Goal: Navigation & Orientation: Understand site structure

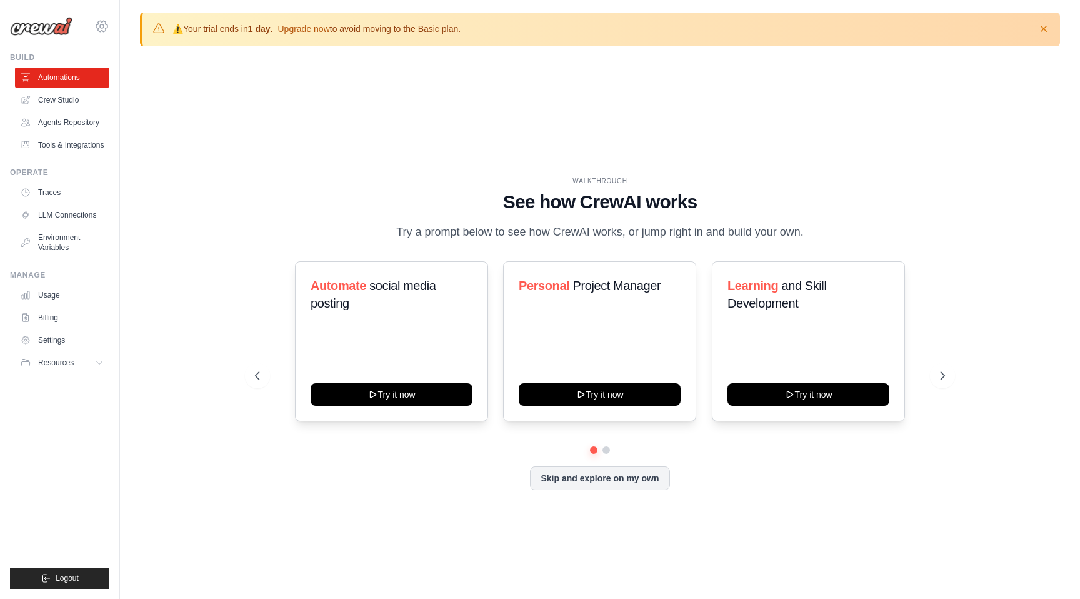
click at [99, 23] on icon at bounding box center [101, 26] width 15 height 15
click at [130, 75] on span "Settings" at bounding box center [156, 77] width 99 height 13
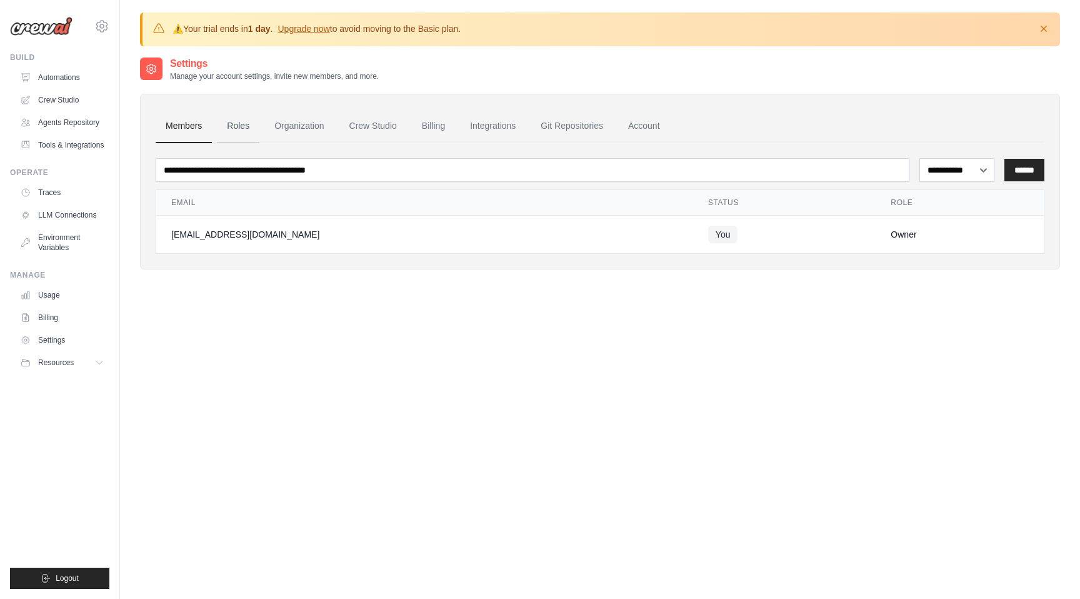
click at [239, 121] on link "Roles" at bounding box center [238, 126] width 43 height 34
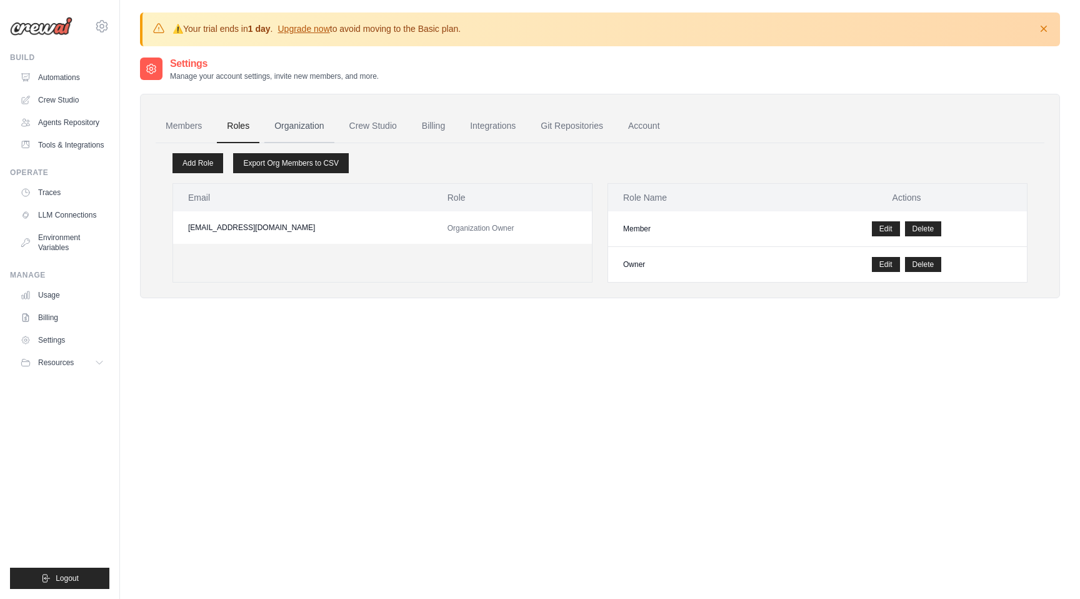
click at [288, 126] on link "Organization" at bounding box center [298, 126] width 69 height 34
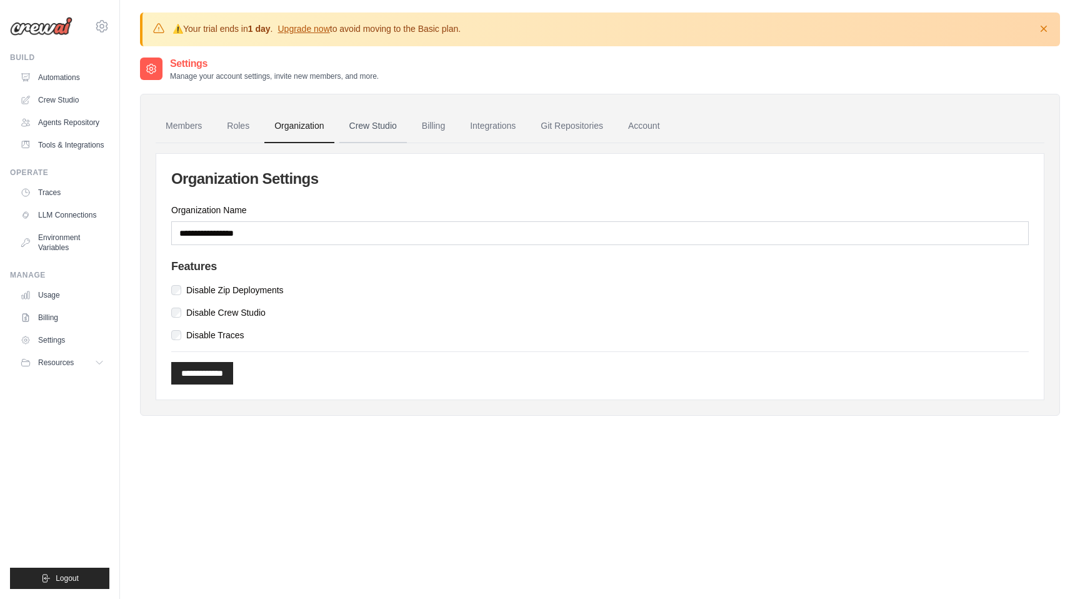
click at [358, 124] on link "Crew Studio" at bounding box center [373, 126] width 68 height 34
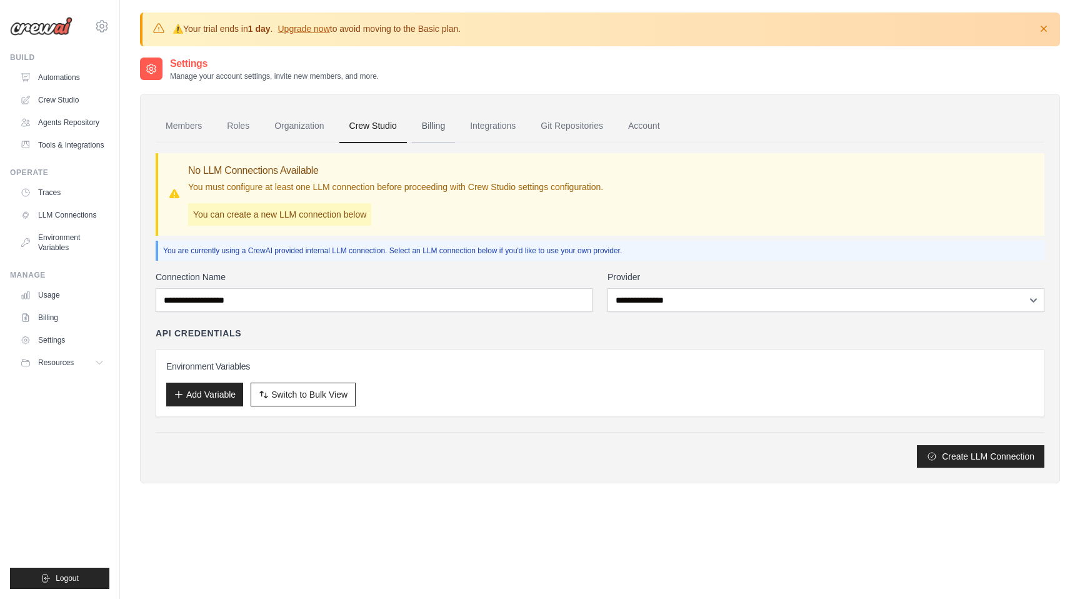
click at [435, 129] on link "Billing" at bounding box center [433, 126] width 43 height 34
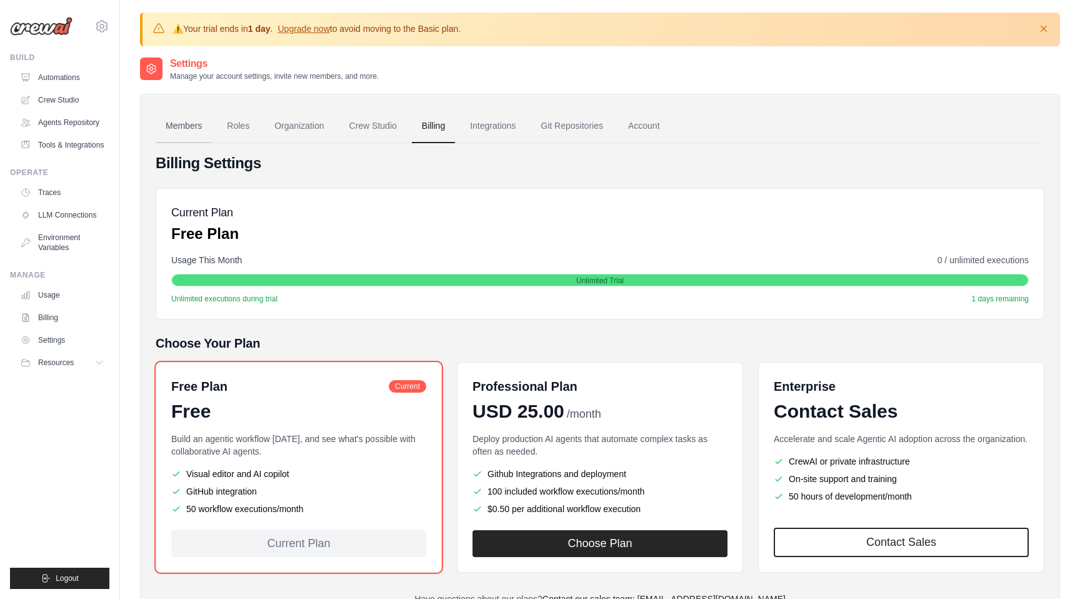
click at [179, 126] on link "Members" at bounding box center [184, 126] width 56 height 34
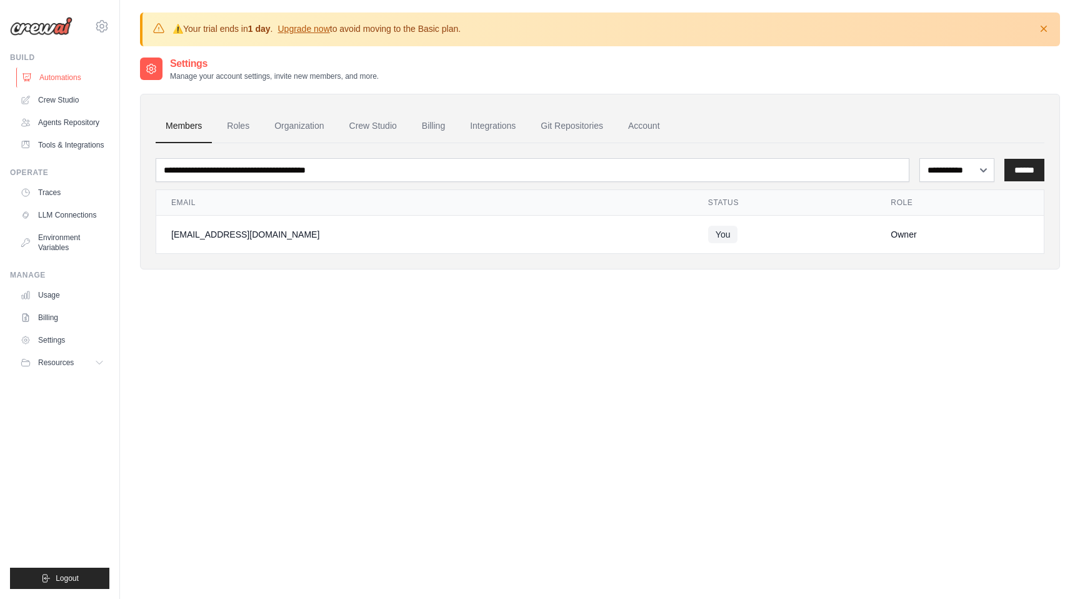
click at [54, 76] on link "Automations" at bounding box center [63, 78] width 94 height 20
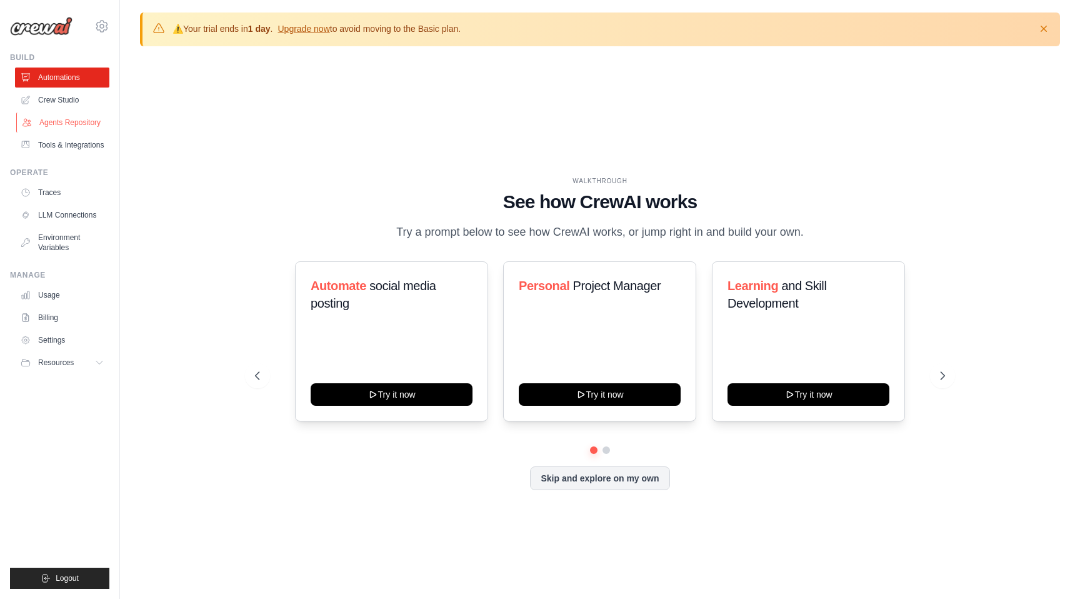
click at [51, 115] on link "Agents Repository" at bounding box center [63, 123] width 94 height 20
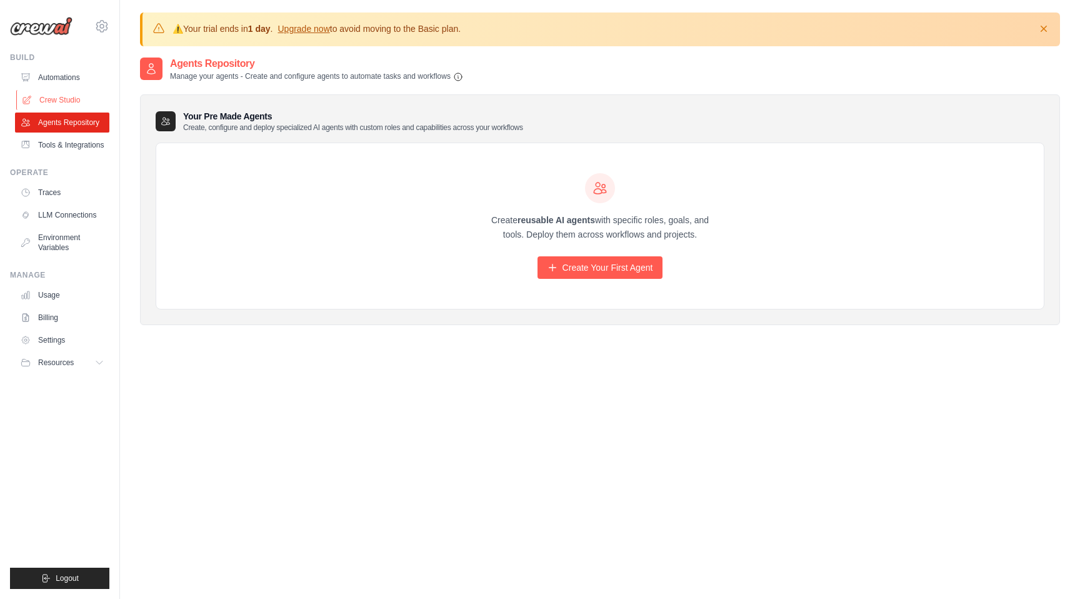
click at [53, 106] on link "Crew Studio" at bounding box center [63, 100] width 94 height 20
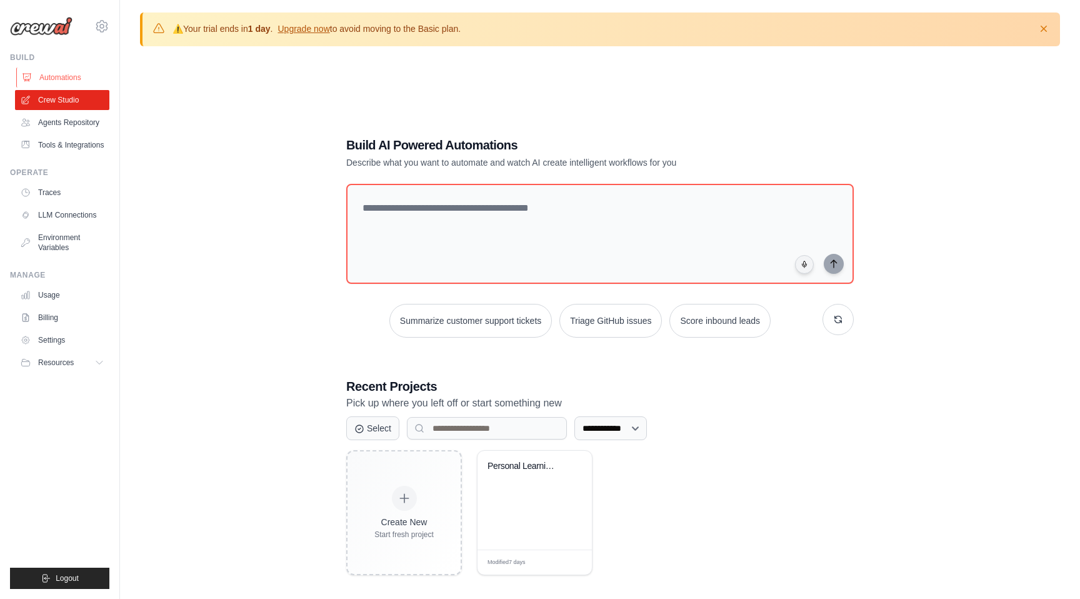
click at [58, 80] on link "Automations" at bounding box center [63, 78] width 94 height 20
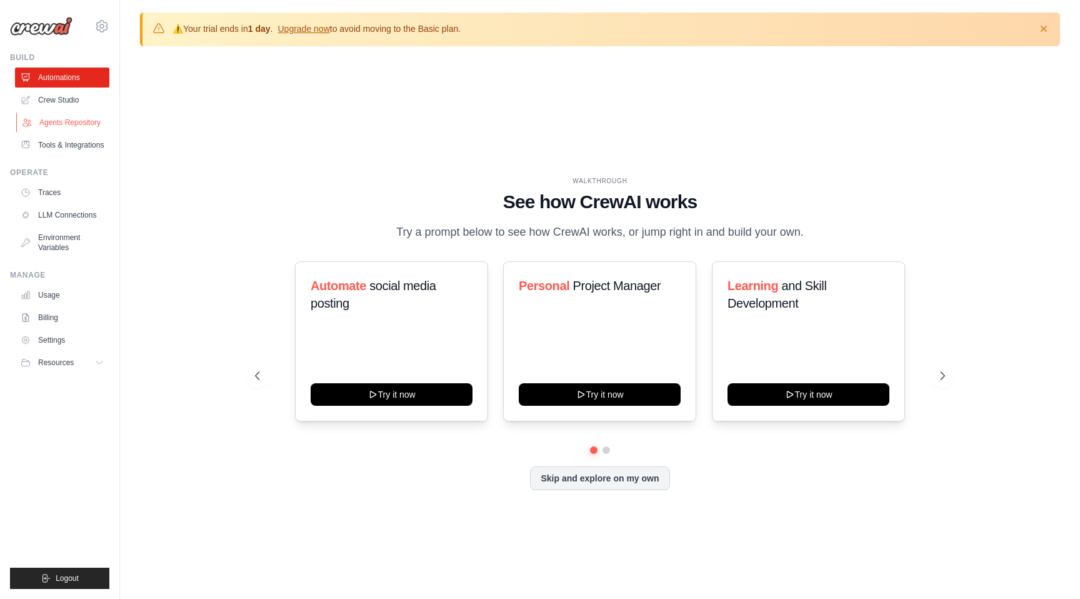
click at [56, 119] on link "Agents Repository" at bounding box center [63, 123] width 94 height 20
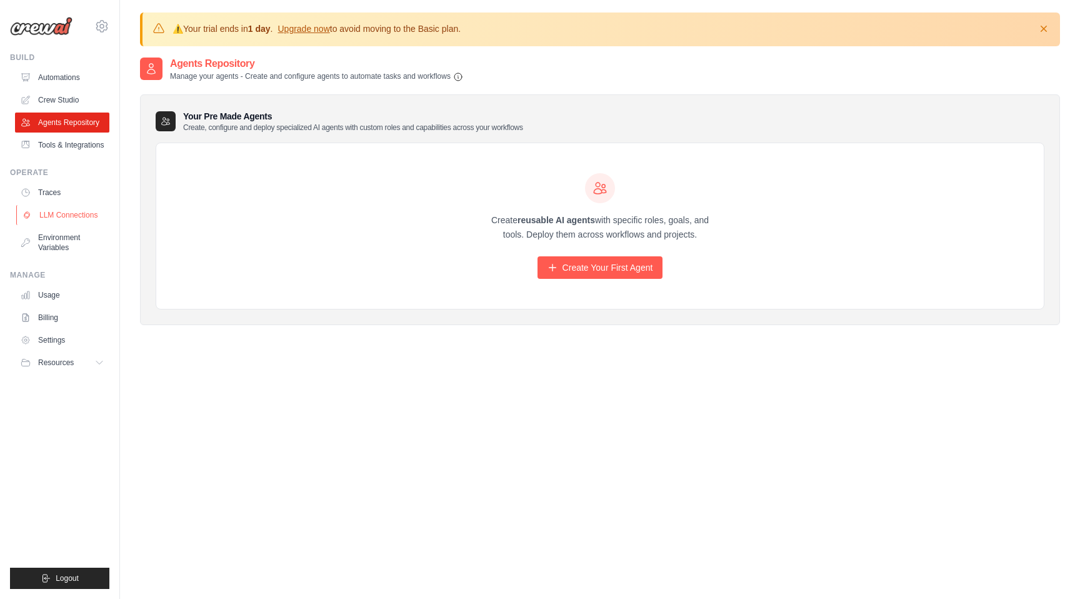
click at [77, 216] on link "LLM Connections" at bounding box center [63, 215] width 94 height 20
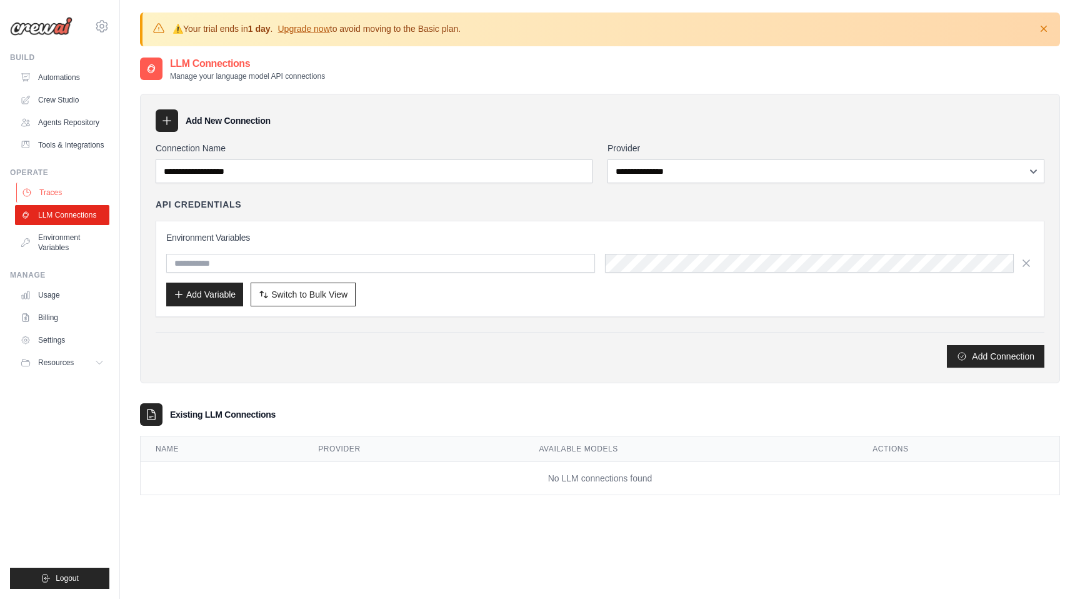
click at [53, 190] on link "Traces" at bounding box center [63, 193] width 94 height 20
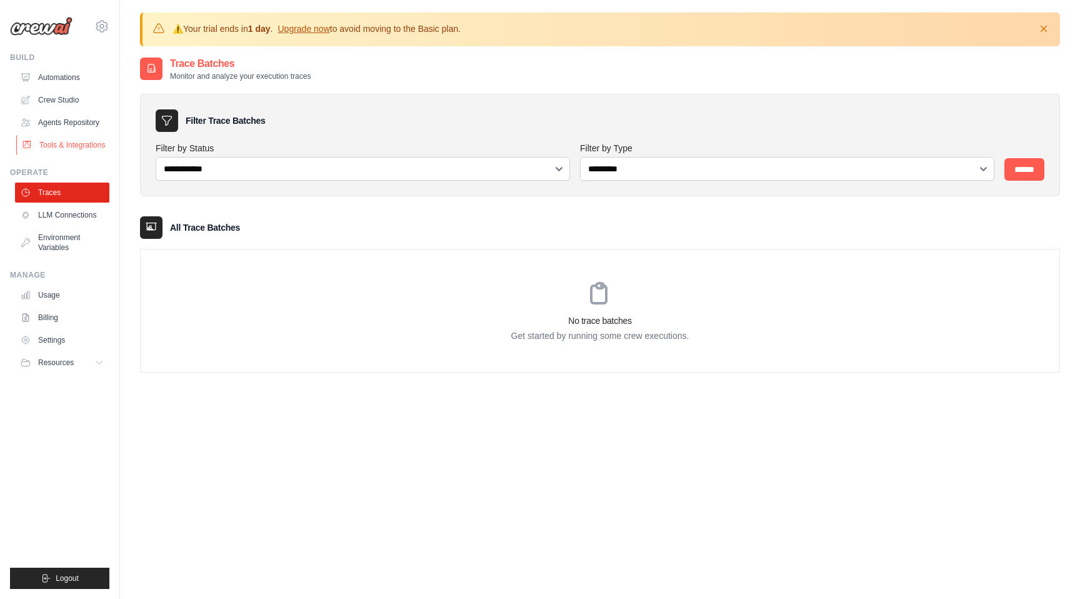
click at [54, 141] on link "Tools & Integrations" at bounding box center [63, 145] width 94 height 20
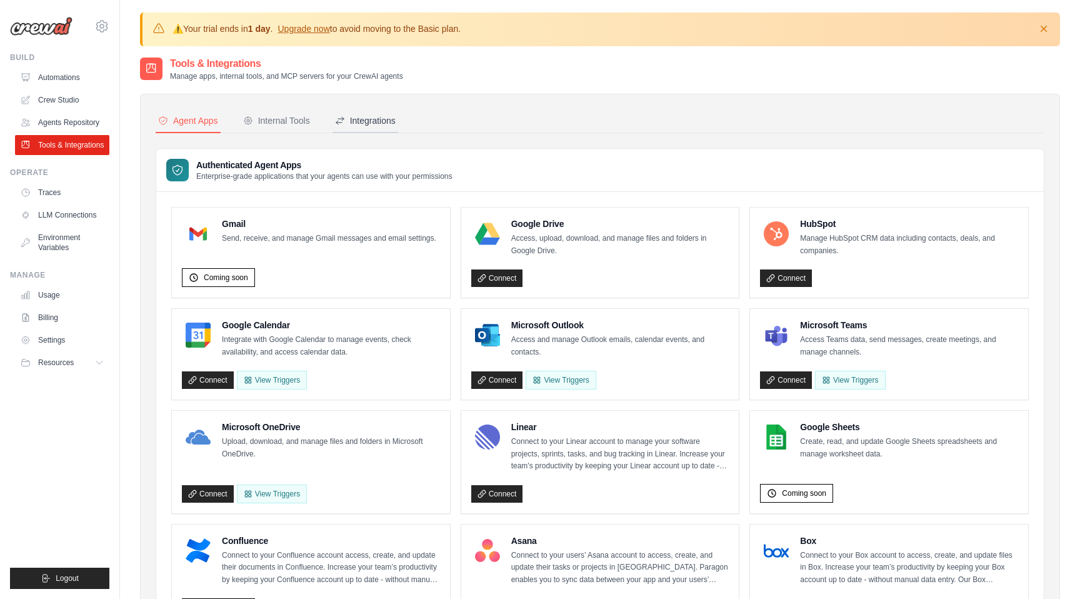
click at [369, 119] on div "Integrations" at bounding box center [365, 120] width 61 height 13
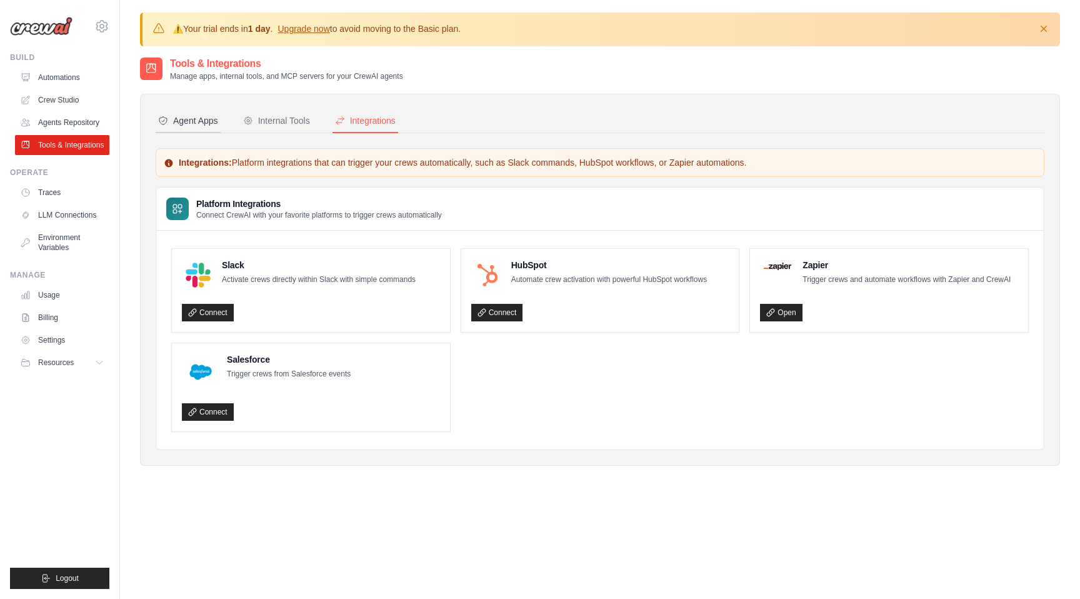
click at [198, 119] on div "Agent Apps" at bounding box center [188, 120] width 60 height 13
